Goal: Task Accomplishment & Management: Use online tool/utility

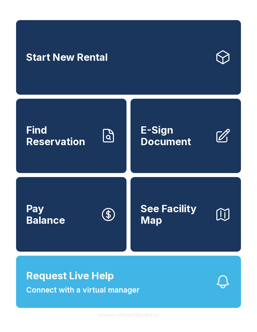
click at [108, 295] on span "Request Live Help Connect with a virtual manager" at bounding box center [83, 281] width 114 height 27
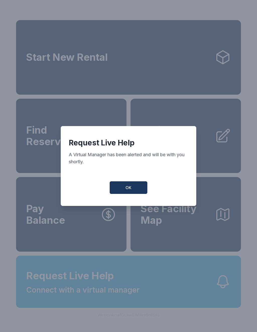
click at [138, 190] on button "OK" at bounding box center [129, 187] width 38 height 13
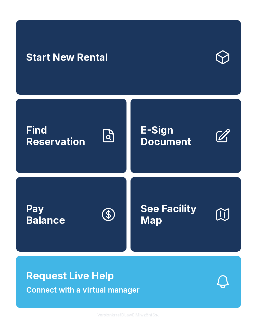
click at [193, 145] on span "E-Sign Document" at bounding box center [176, 135] width 70 height 23
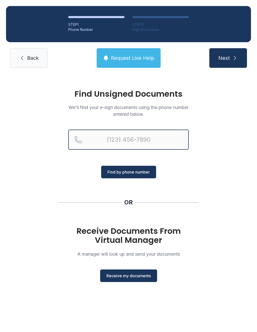
click at [132, 140] on input "Reservation phone number" at bounding box center [128, 140] width 121 height 20
type input "(720)"
click at [165, 231] on h1 "Receive Documents From Virtual Manager" at bounding box center [128, 236] width 121 height 18
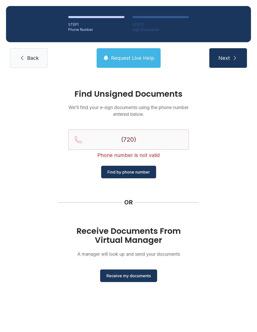
click at [141, 275] on span "Receive my documents" at bounding box center [129, 276] width 44 height 6
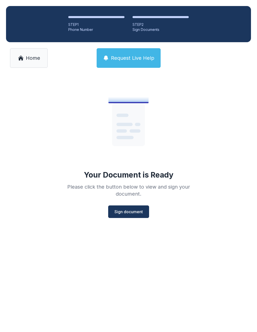
click at [133, 211] on span "Sign document" at bounding box center [129, 212] width 28 height 6
